Goal: Task Accomplishment & Management: Manage account settings

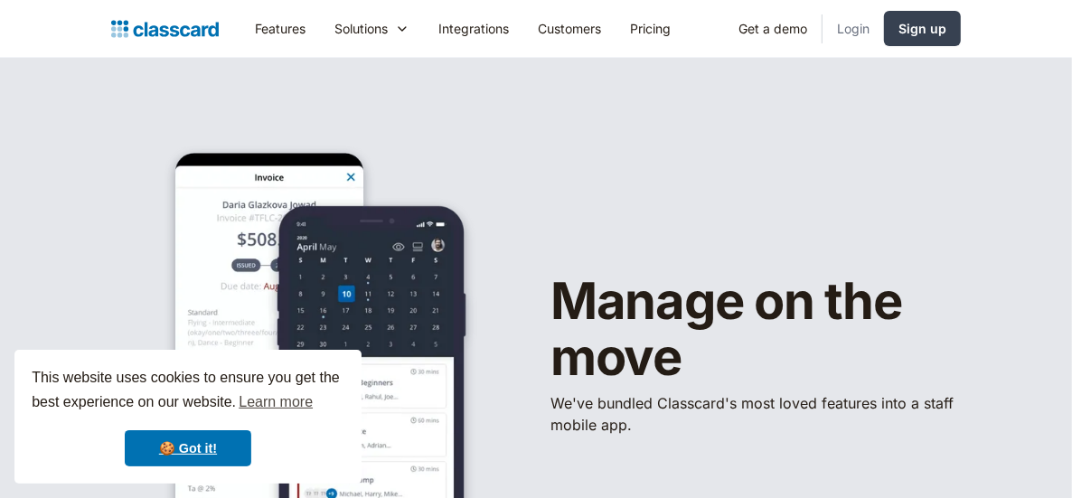
click at [847, 24] on link "Login" at bounding box center [853, 28] width 61 height 41
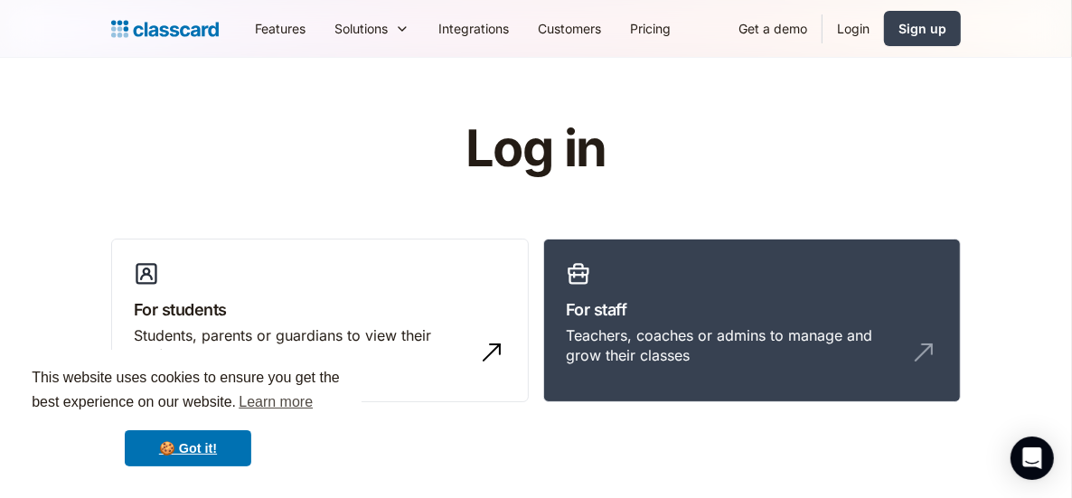
click at [860, 29] on link "Login" at bounding box center [853, 28] width 61 height 41
click at [854, 34] on link "Login" at bounding box center [853, 28] width 61 height 41
